Goal: Check status: Check status

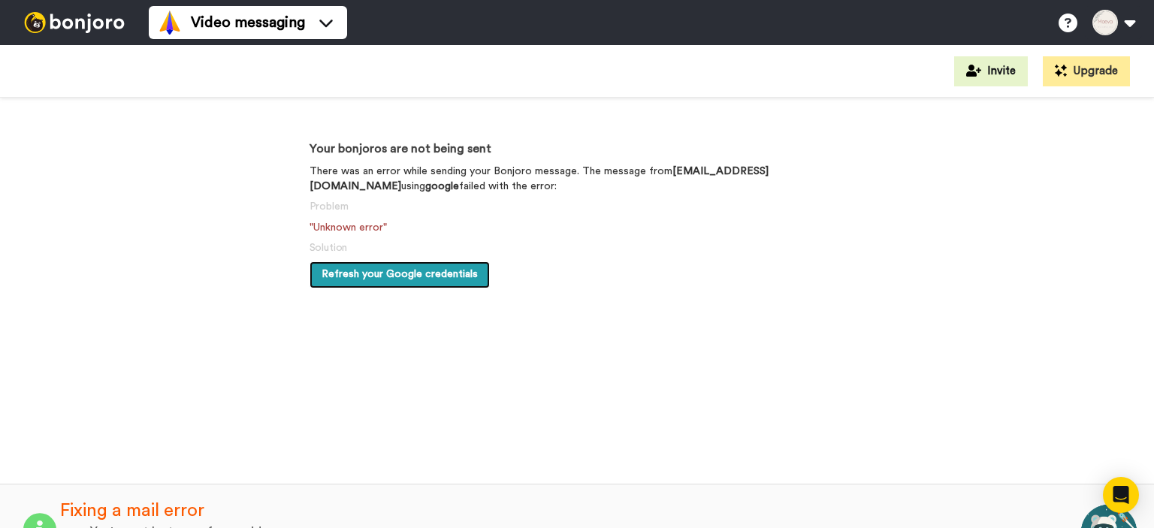
click at [398, 270] on span "Refresh your Google credentials" at bounding box center [400, 274] width 156 height 11
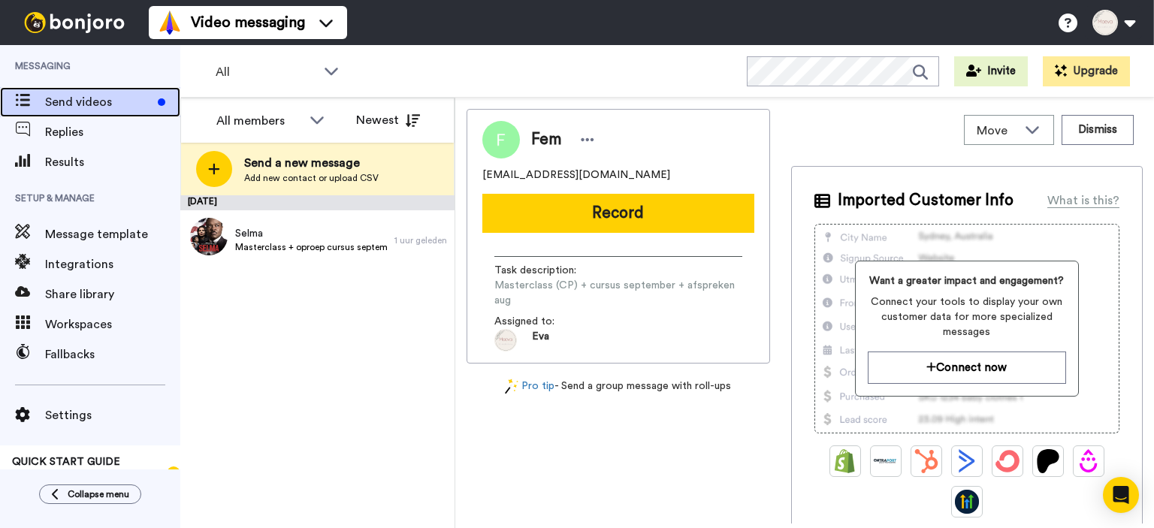
click at [79, 106] on span "Send videos" at bounding box center [98, 102] width 107 height 18
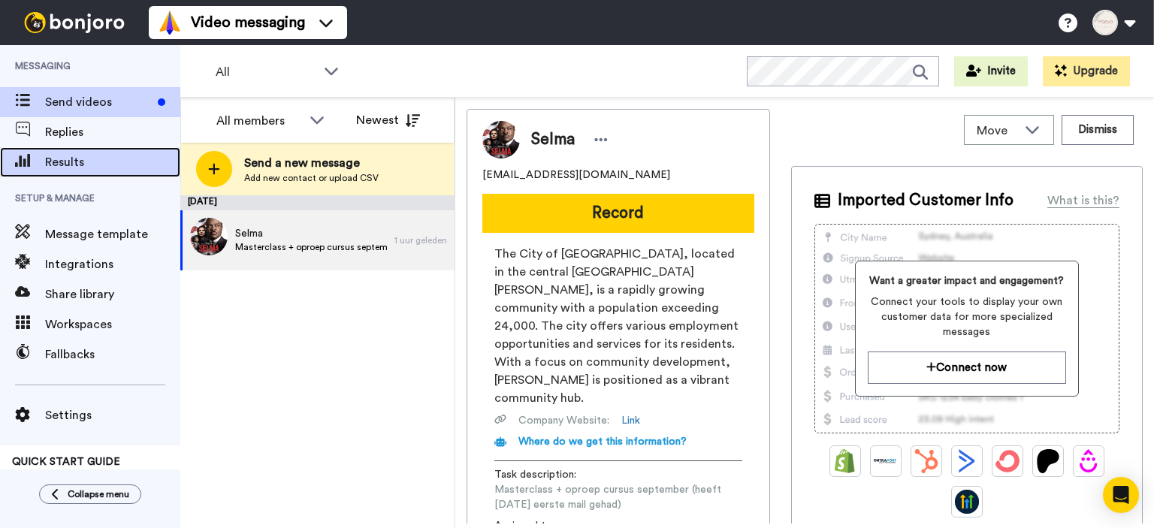
click at [59, 156] on span "Results" at bounding box center [112, 162] width 135 height 18
